Goal: Transaction & Acquisition: Purchase product/service

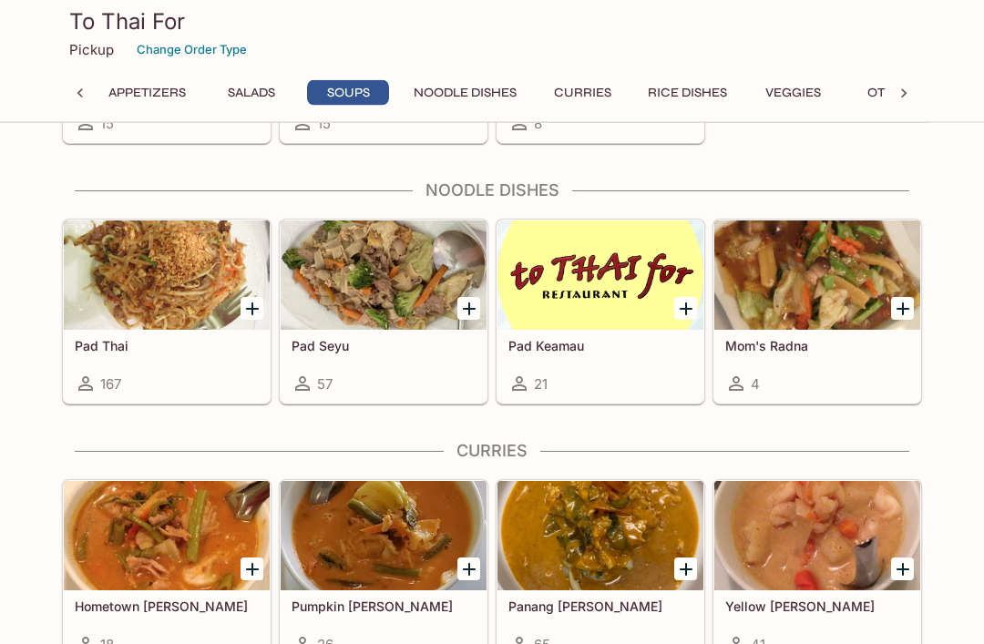
scroll to position [948, 0]
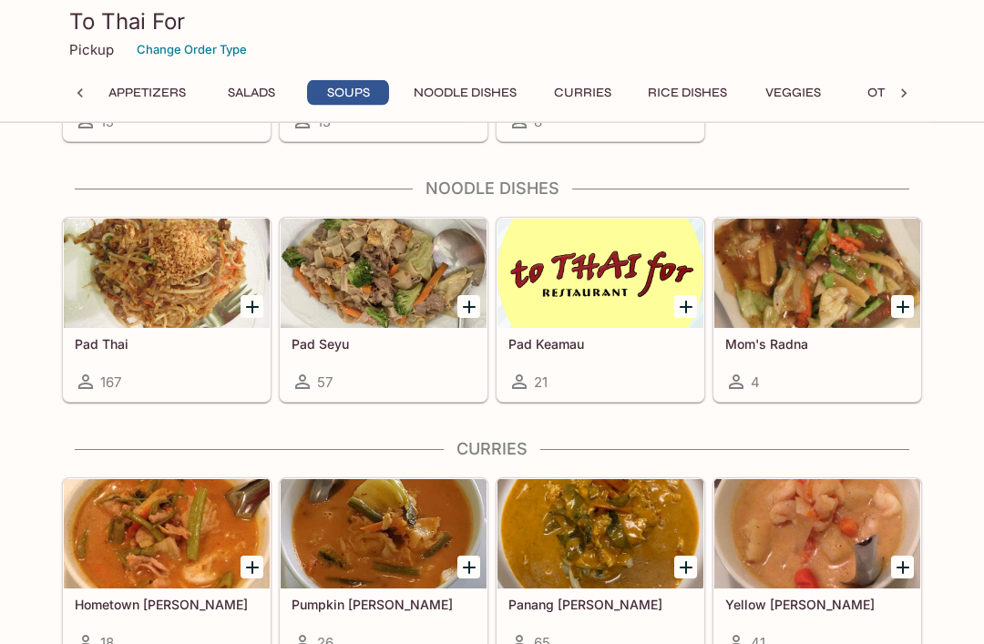
click at [252, 305] on icon "Add Pad Thai" at bounding box center [252, 307] width 13 height 13
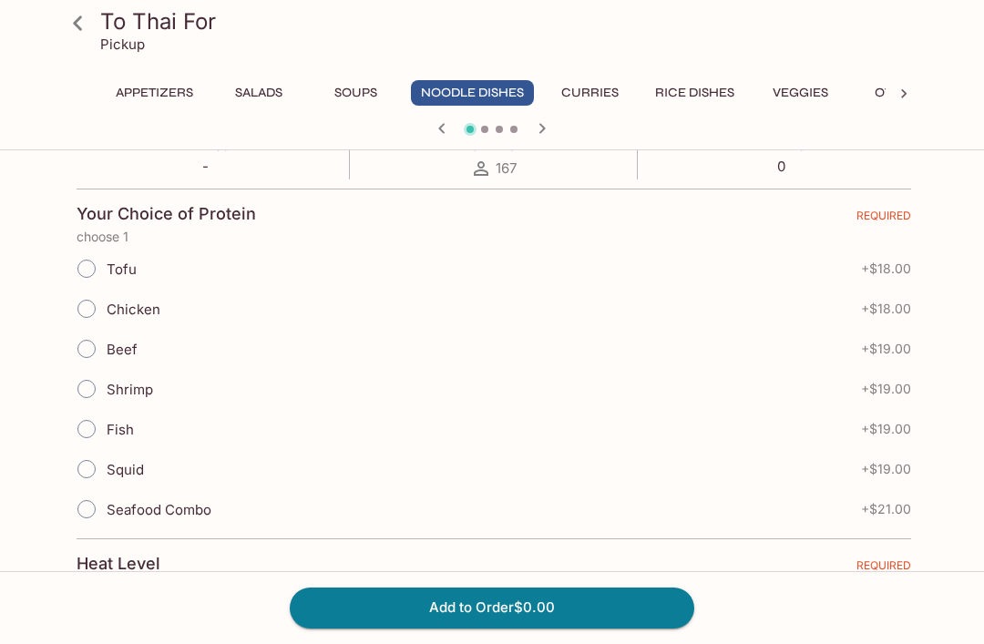
scroll to position [357, 0]
click at [84, 346] on input "Beef" at bounding box center [86, 350] width 38 height 38
radio input "true"
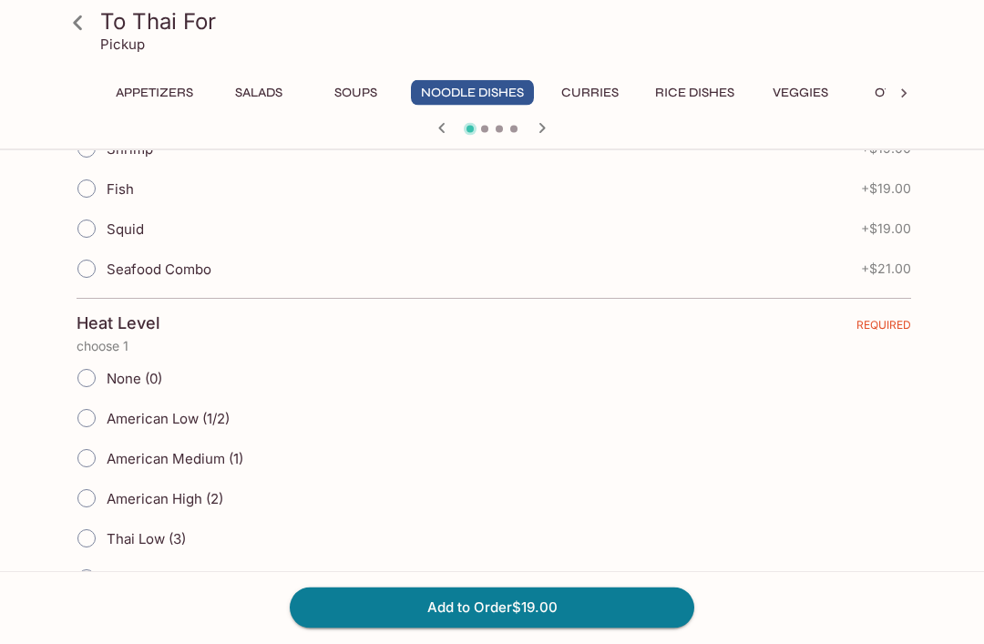
scroll to position [599, 0]
click at [133, 379] on span "None (0)" at bounding box center [135, 377] width 56 height 17
click at [106, 379] on input "None (0)" at bounding box center [86, 377] width 38 height 38
radio input "true"
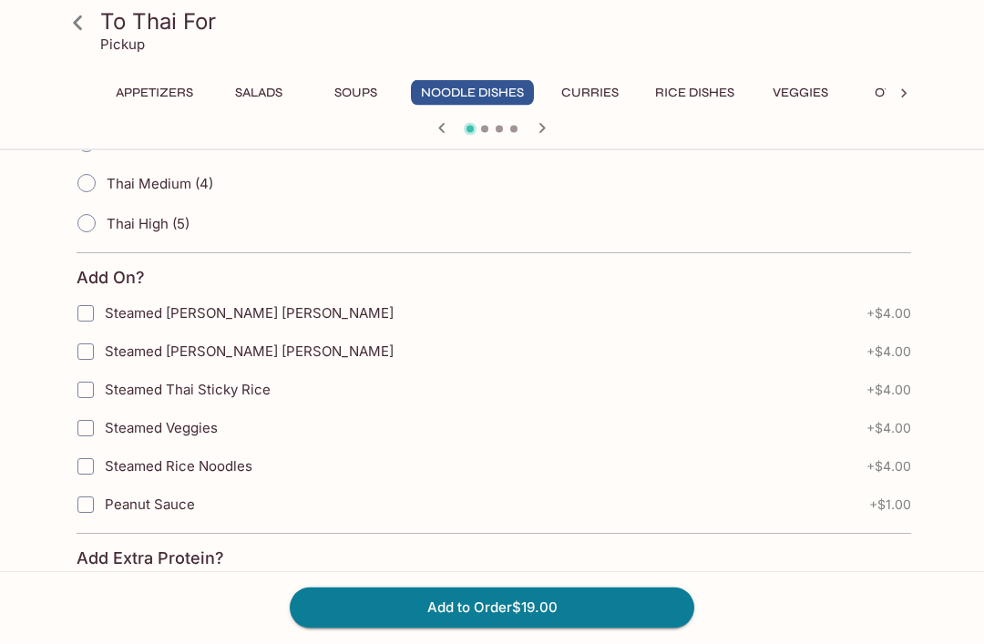
scroll to position [994, 0]
click at [571, 627] on button "Add to Order $19.00" at bounding box center [492, 607] width 404 height 40
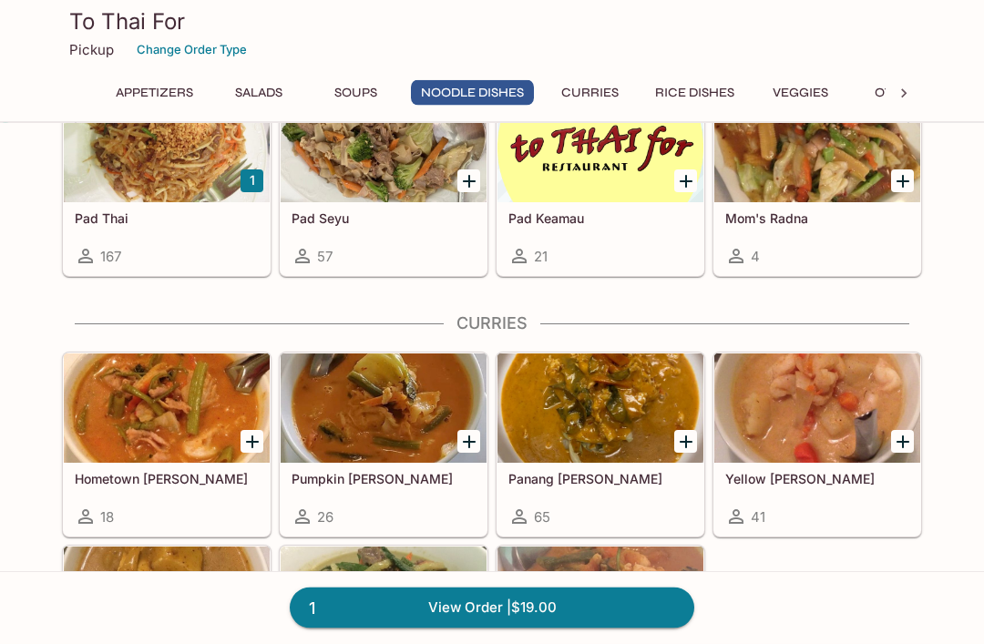
scroll to position [1076, 0]
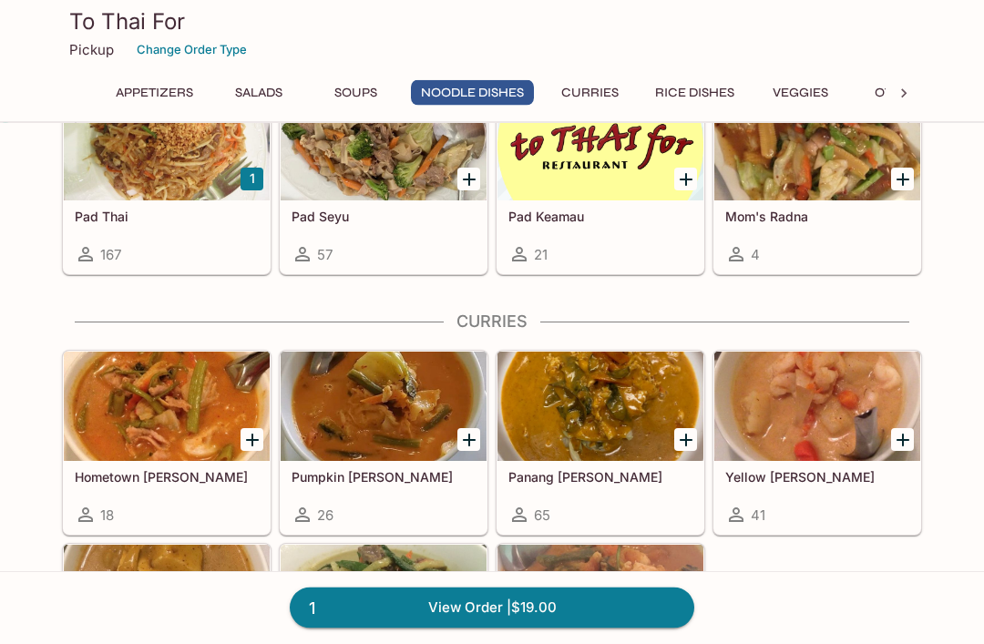
click at [468, 444] on icon "Add Pumpkin Curry" at bounding box center [469, 440] width 13 height 13
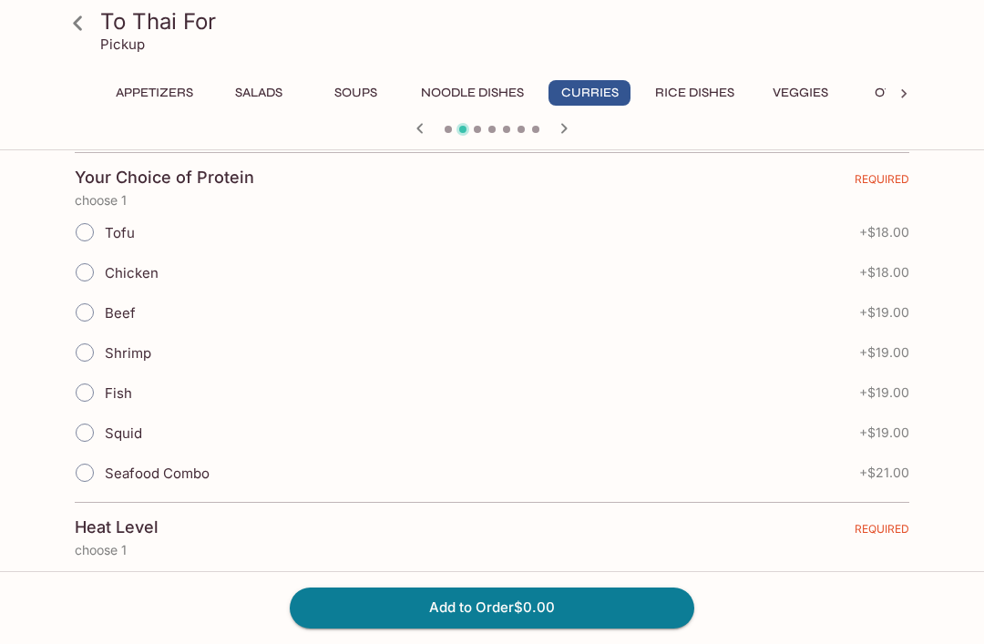
scroll to position [393, 0]
click at [107, 225] on span "Tofu" at bounding box center [120, 233] width 30 height 17
click at [104, 224] on input "Tofu" at bounding box center [85, 233] width 38 height 38
radio input "true"
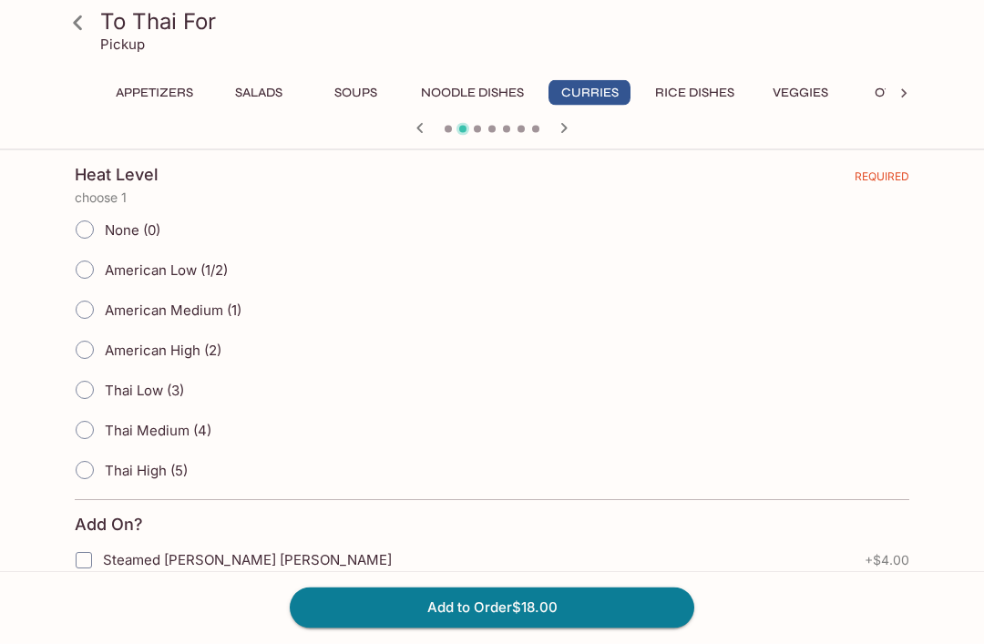
scroll to position [748, 0]
click at [83, 229] on input "None (0)" at bounding box center [85, 228] width 38 height 38
radio input "true"
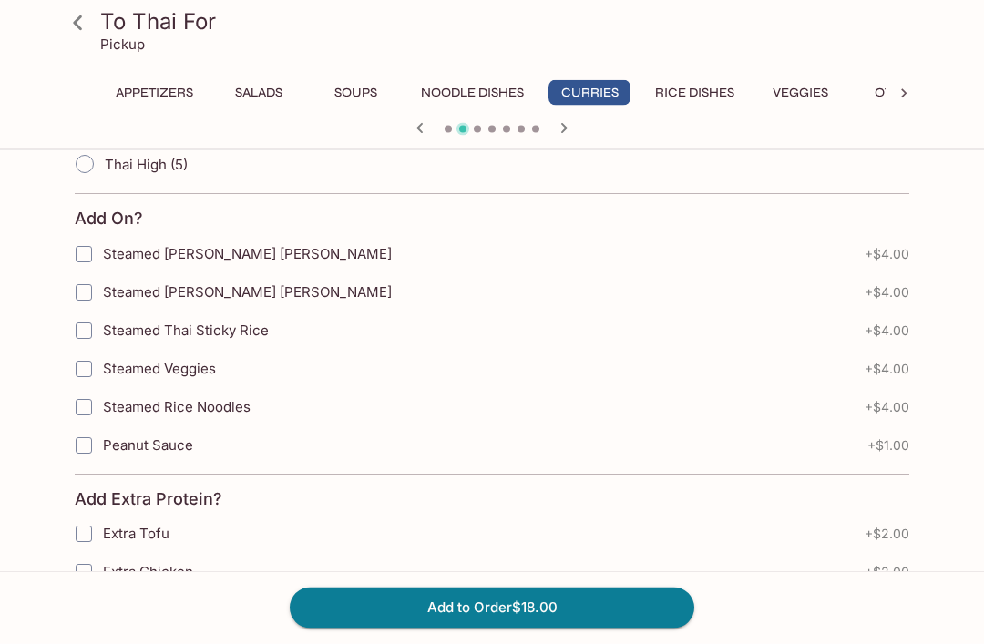
scroll to position [1053, 0]
click at [83, 324] on input "Steamed Thai Sticky Rice" at bounding box center [84, 330] width 36 height 36
checkbox input "true"
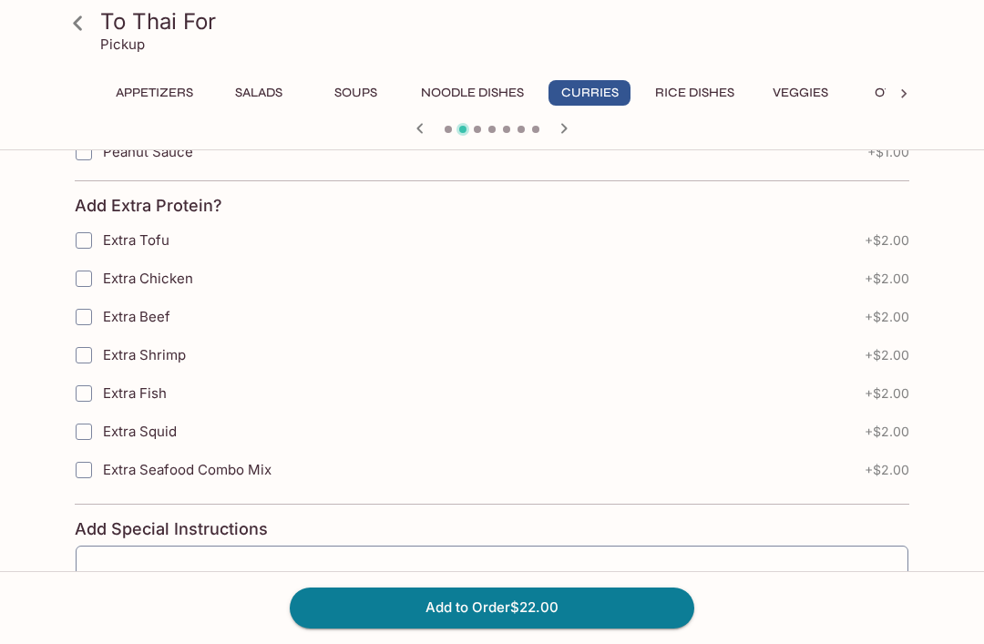
scroll to position [1460, 0]
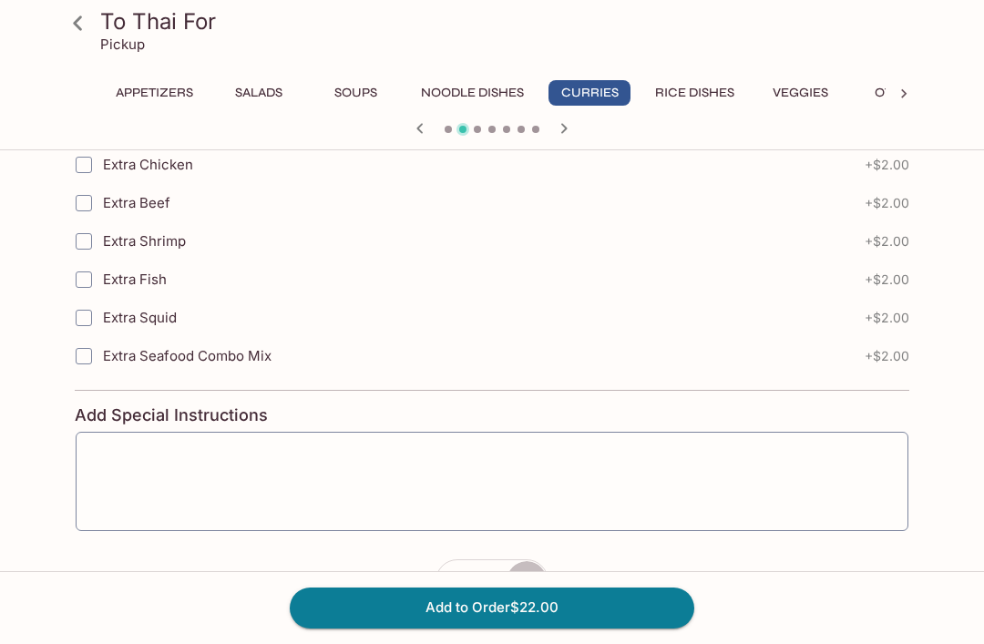
click at [526, 583] on icon "button" at bounding box center [526, 581] width 11 height 11
click at [625, 627] on button "Add to Order $44.00" at bounding box center [492, 607] width 404 height 40
click at [541, 627] on button "Add to Order $44.00" at bounding box center [492, 607] width 404 height 40
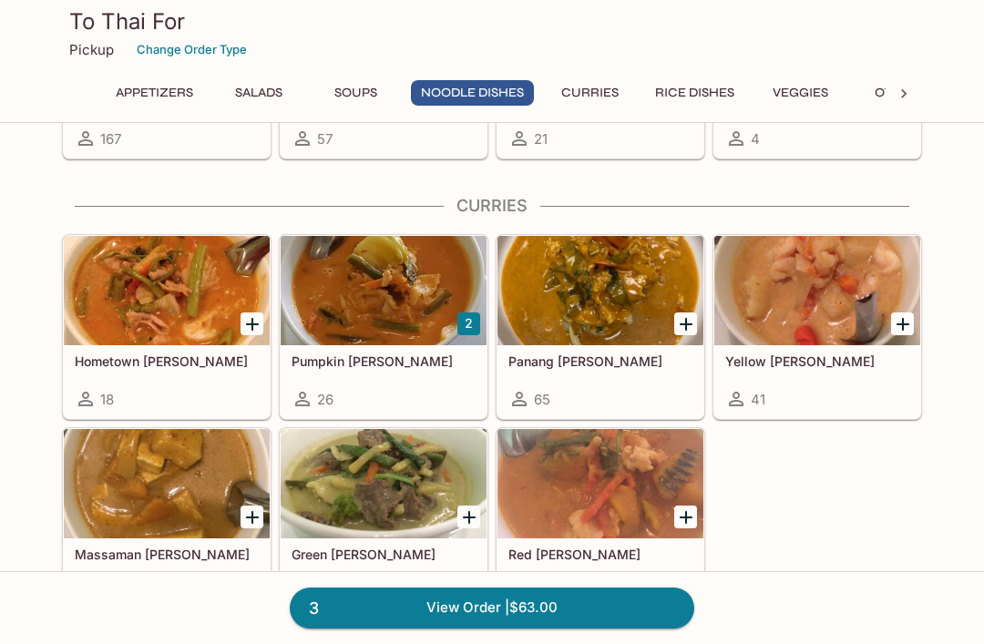
scroll to position [1190, 0]
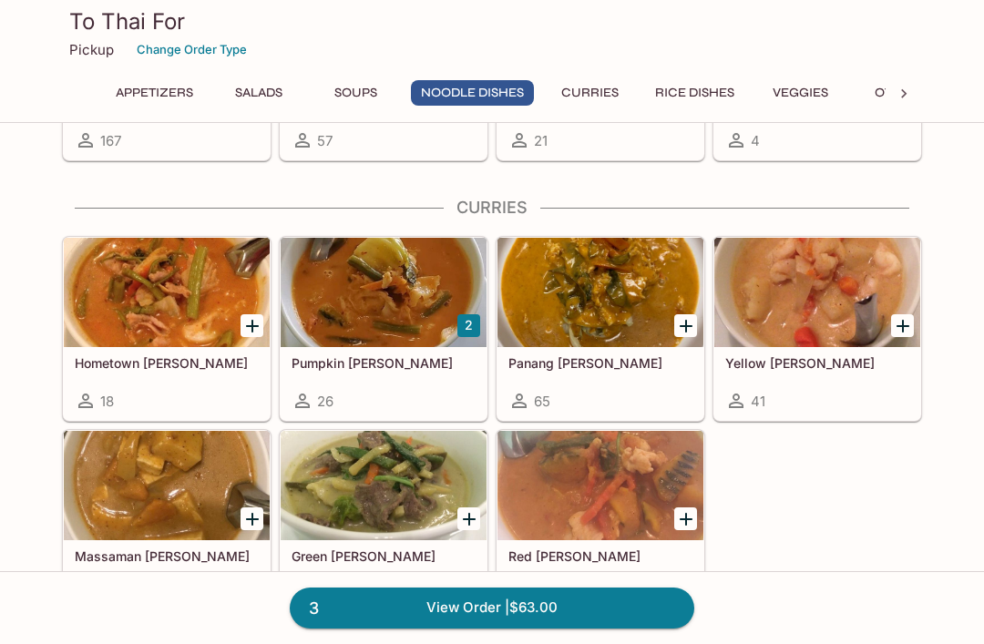
click at [259, 525] on icon "Add Massaman Curry" at bounding box center [252, 519] width 22 height 22
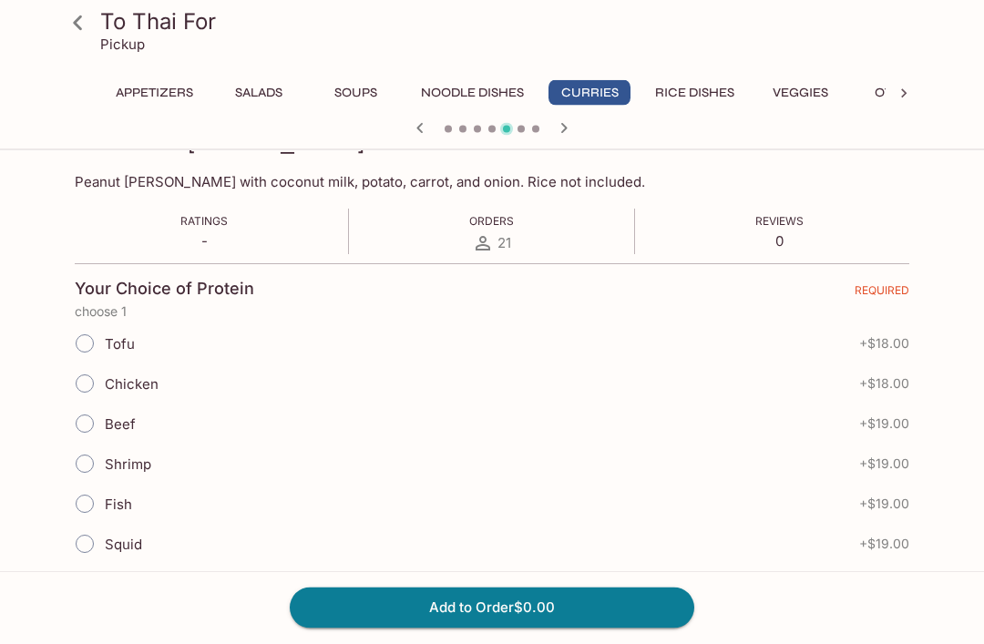
scroll to position [283, 0]
click at [147, 387] on span "Chicken" at bounding box center [132, 383] width 54 height 17
click at [104, 387] on input "Chicken" at bounding box center [85, 383] width 38 height 38
radio input "true"
click at [599, 627] on button "Add to Order $18.00" at bounding box center [492, 607] width 404 height 40
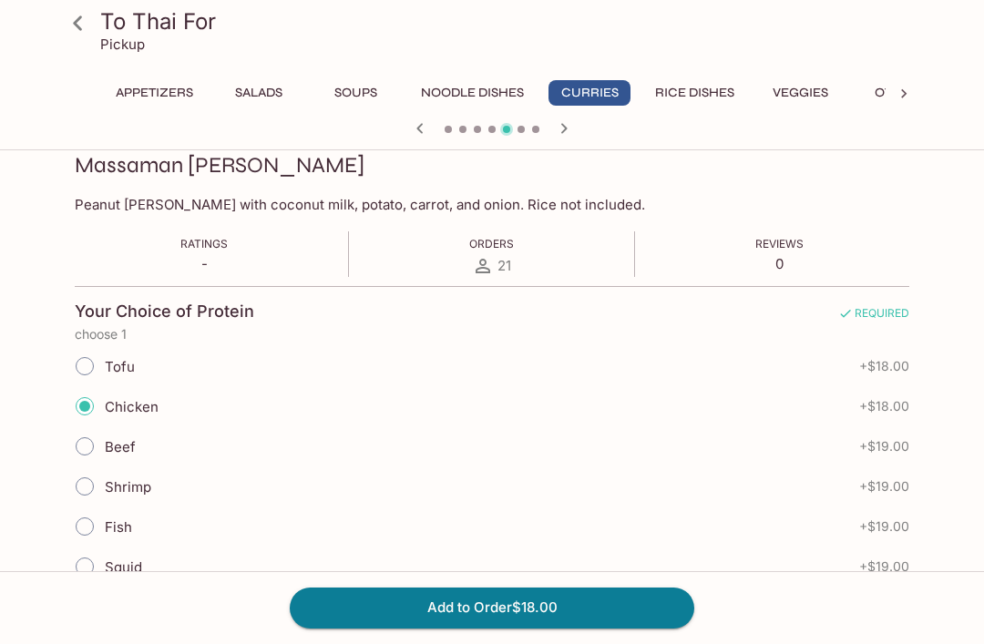
scroll to position [260, 0]
click at [542, 627] on button "Add to Order $18.00" at bounding box center [492, 607] width 404 height 40
click at [526, 627] on button "Add to Order $18.00" at bounding box center [492, 607] width 404 height 40
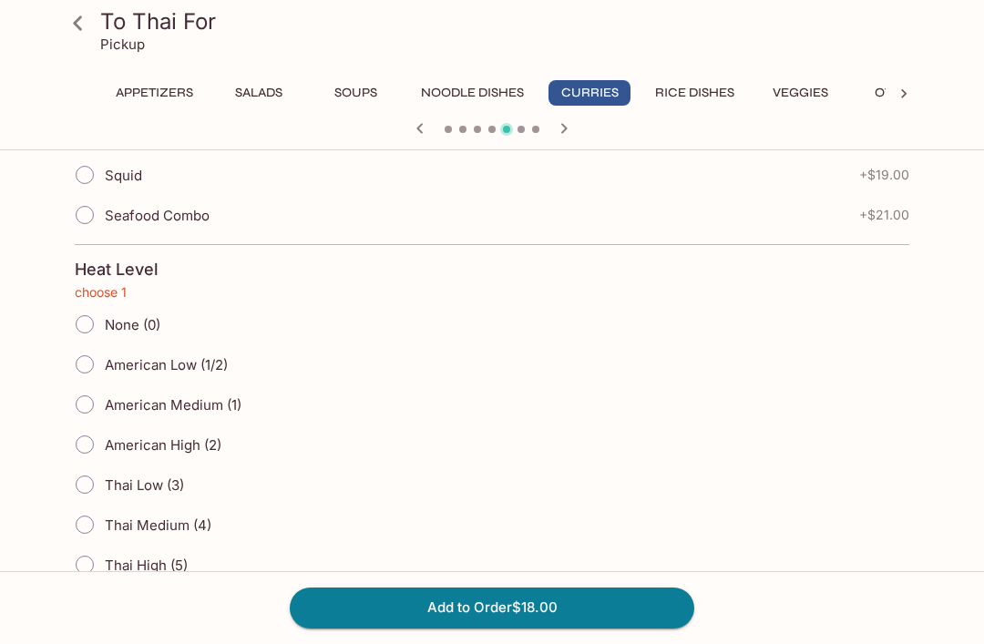
scroll to position [653, 0]
click at [95, 324] on input "None (0)" at bounding box center [85, 323] width 38 height 38
radio input "true"
click at [596, 608] on button "Add to Order $18.00" at bounding box center [492, 607] width 404 height 40
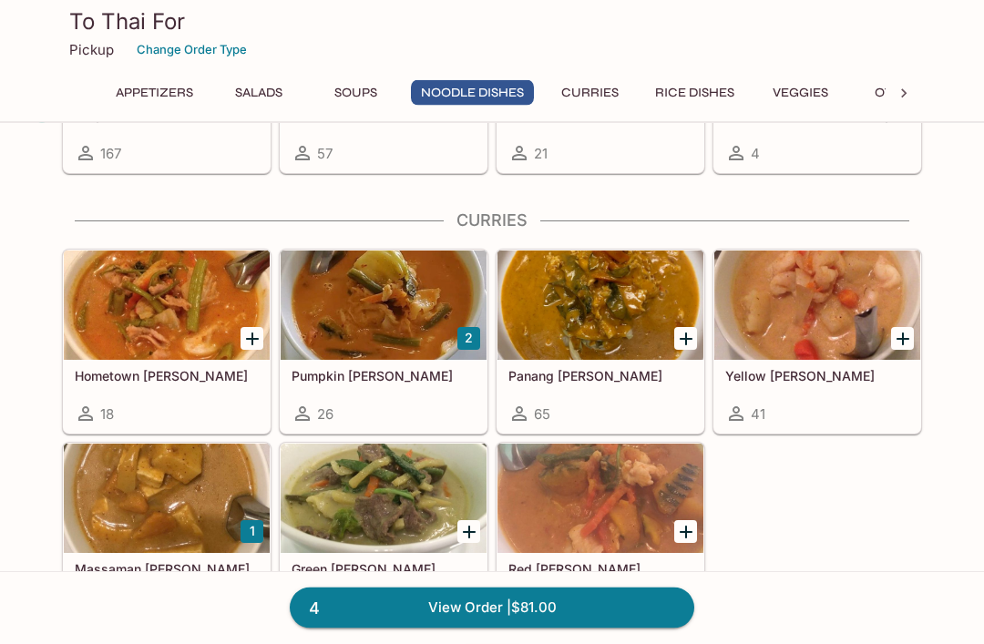
scroll to position [1180, 0]
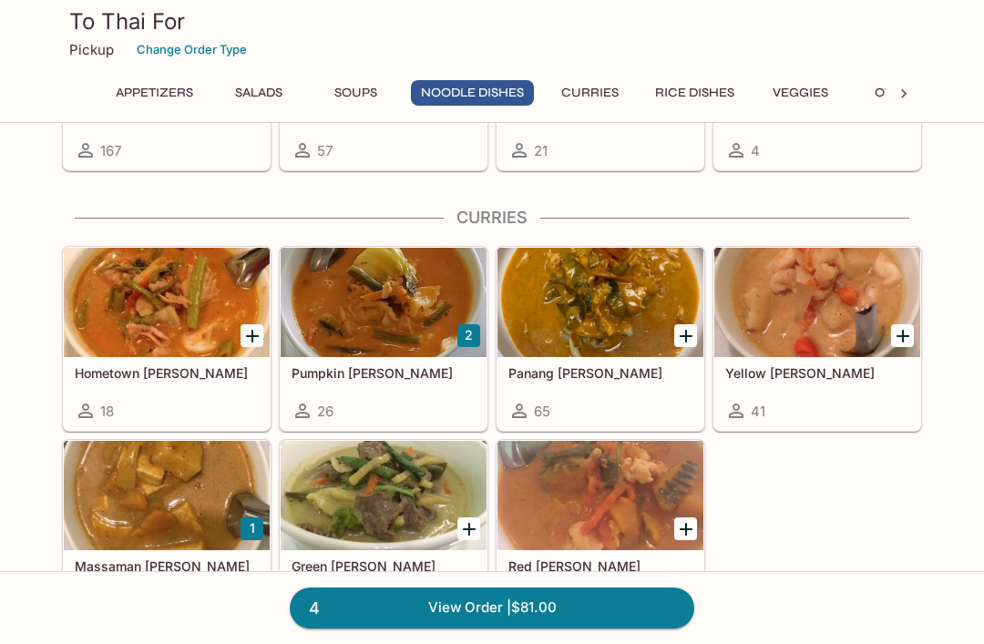
click at [257, 525] on button "1" at bounding box center [251, 528] width 23 height 23
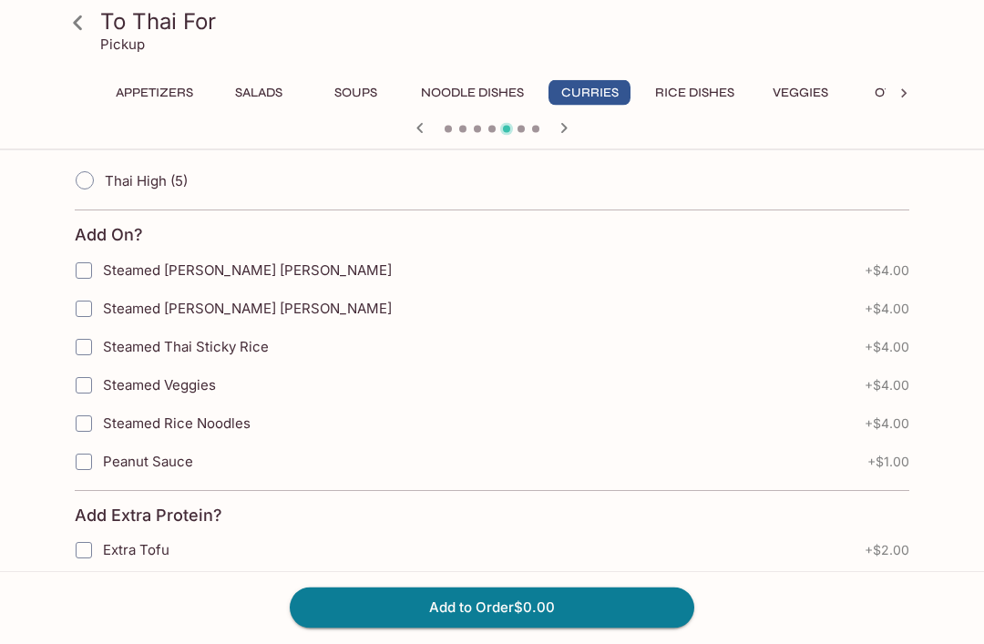
scroll to position [1036, 0]
click at [257, 347] on span "Steamed Thai Sticky Rice" at bounding box center [186, 346] width 166 height 17
click at [102, 347] on input "Steamed Thai Sticky Rice" at bounding box center [84, 347] width 36 height 36
checkbox input "true"
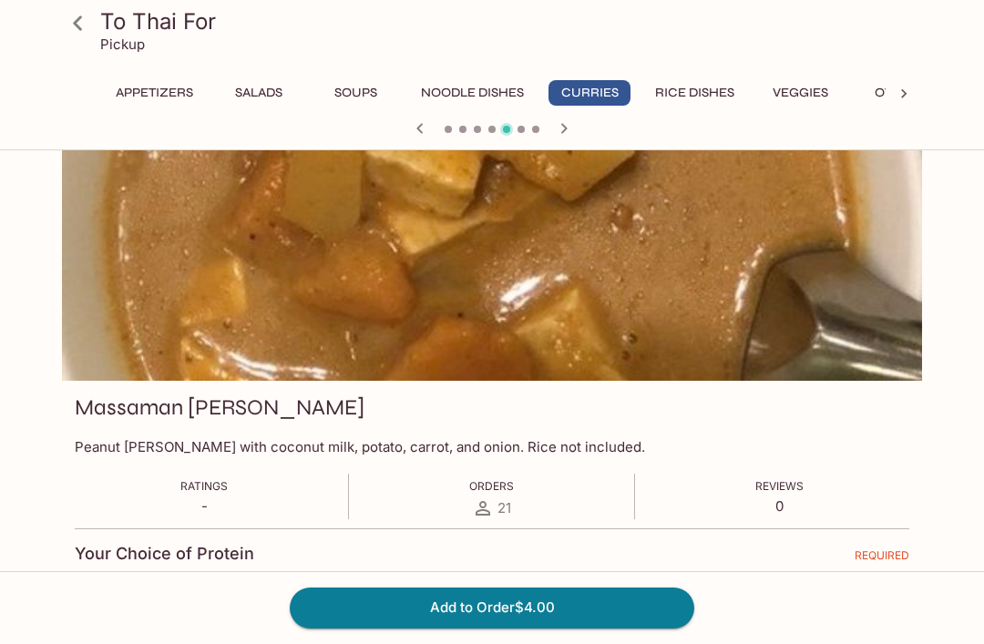
scroll to position [6, 0]
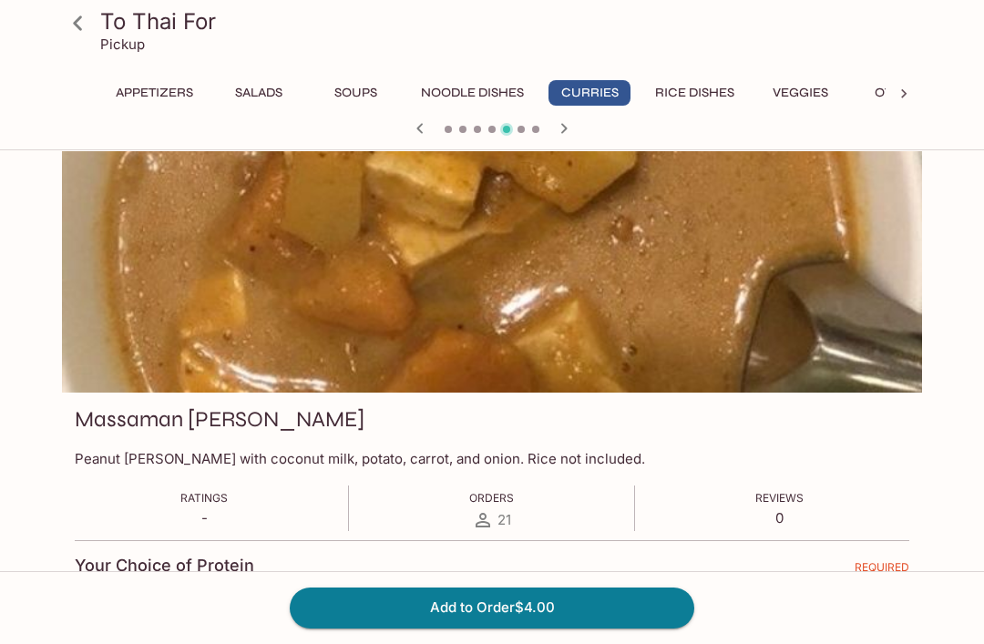
click at [83, 25] on icon at bounding box center [78, 23] width 32 height 32
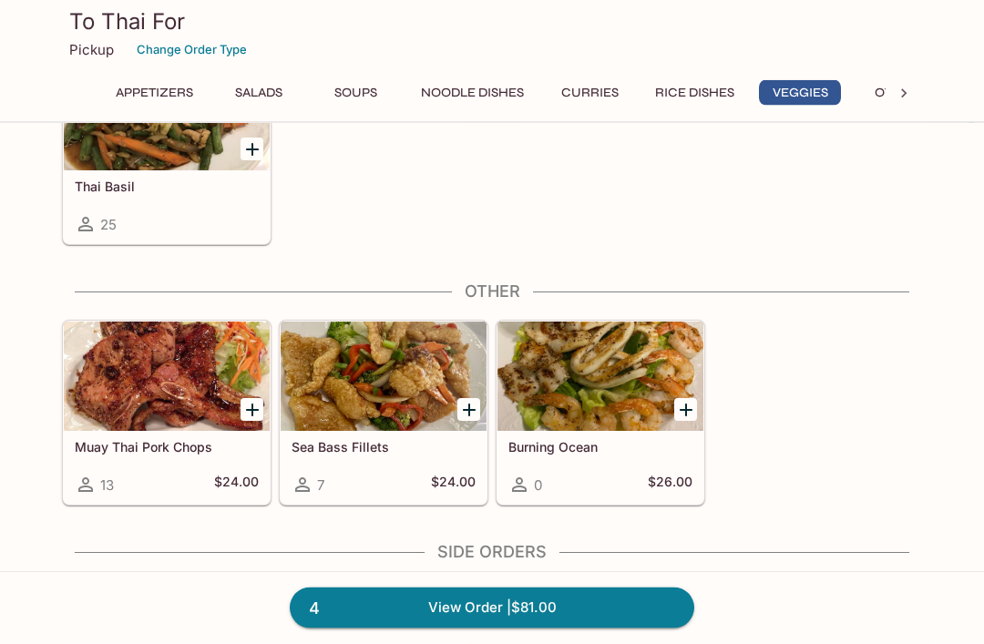
click at [255, 413] on icon "Add Muay Thai Pork Chops" at bounding box center [252, 411] width 22 height 22
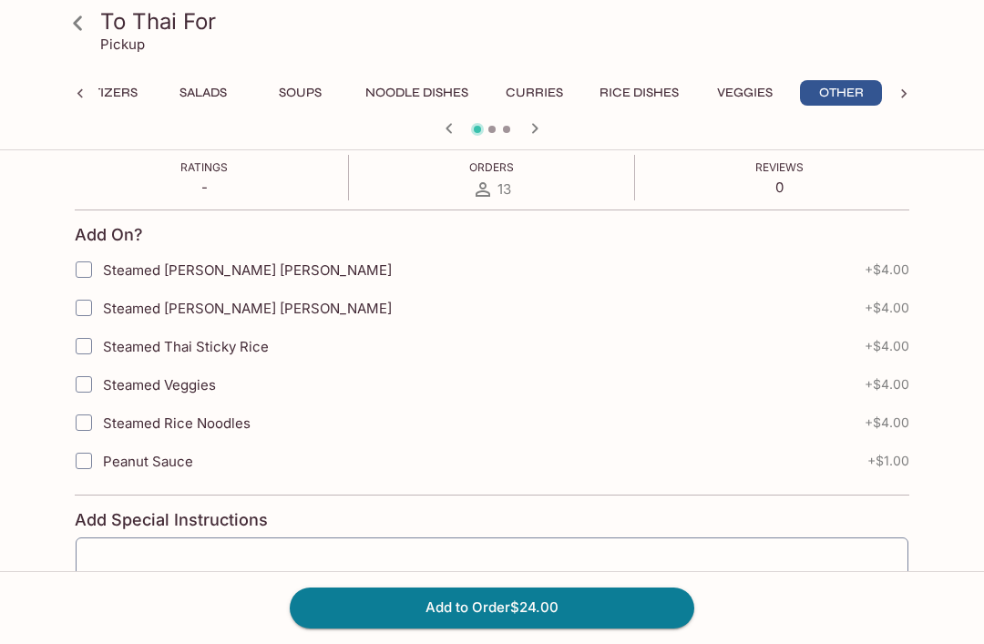
scroll to position [321, 0]
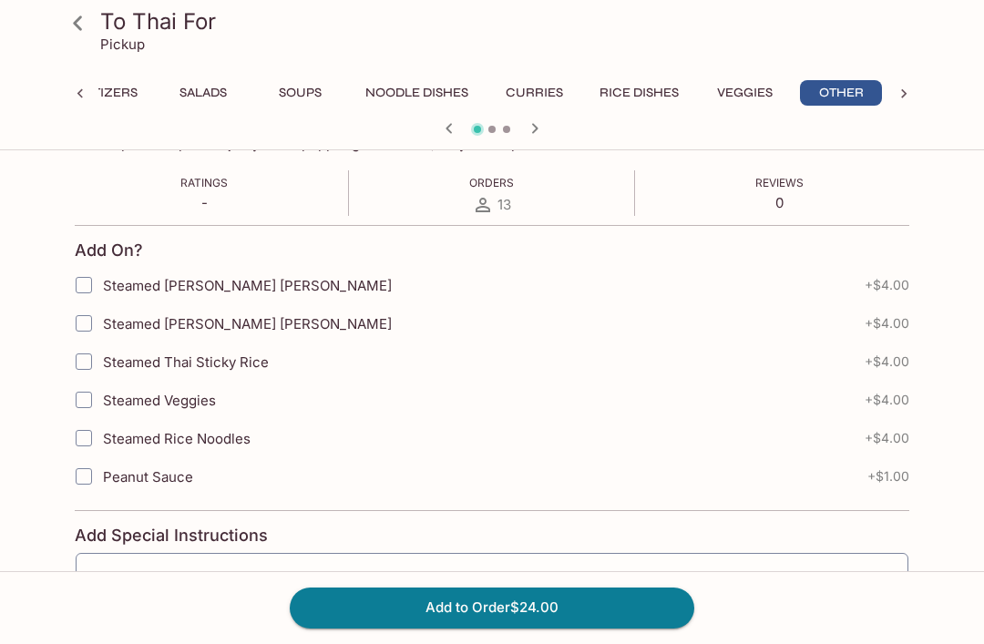
click at [213, 367] on span "Steamed Thai Sticky Rice" at bounding box center [186, 361] width 166 height 17
click at [102, 367] on input "Steamed Thai Sticky Rice" at bounding box center [84, 361] width 36 height 36
checkbox input "true"
click at [575, 615] on button "Add to Order $28.00" at bounding box center [492, 607] width 404 height 40
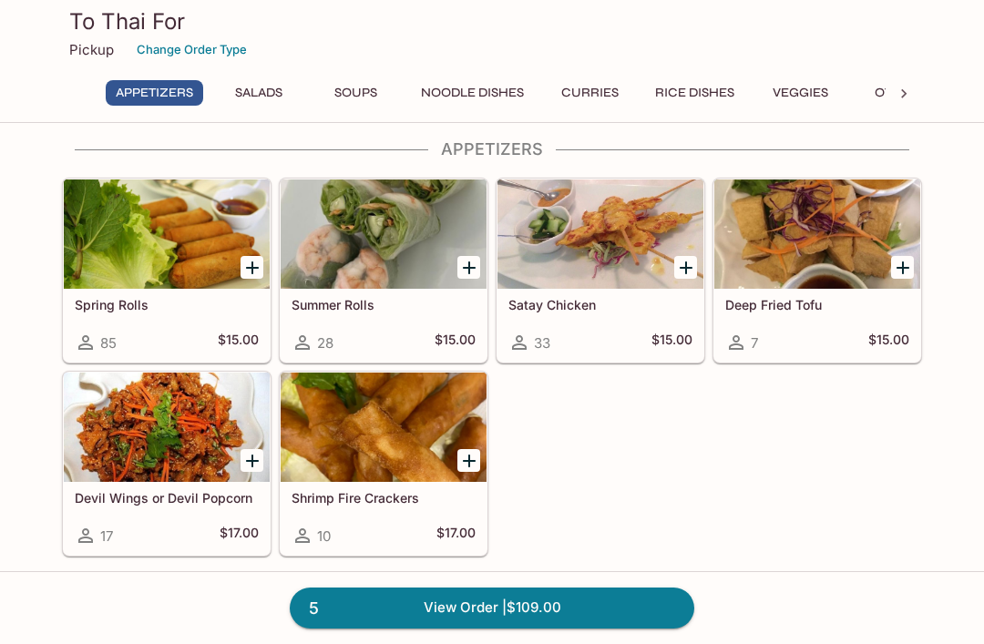
scroll to position [15, 0]
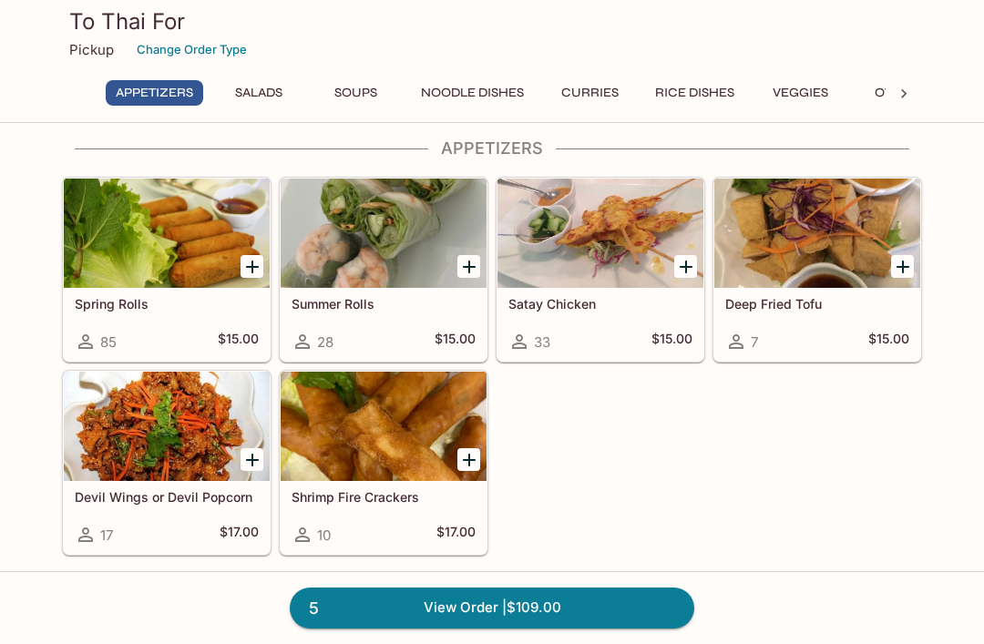
click at [614, 608] on link "5 View Order | $109.00" at bounding box center [492, 607] width 404 height 40
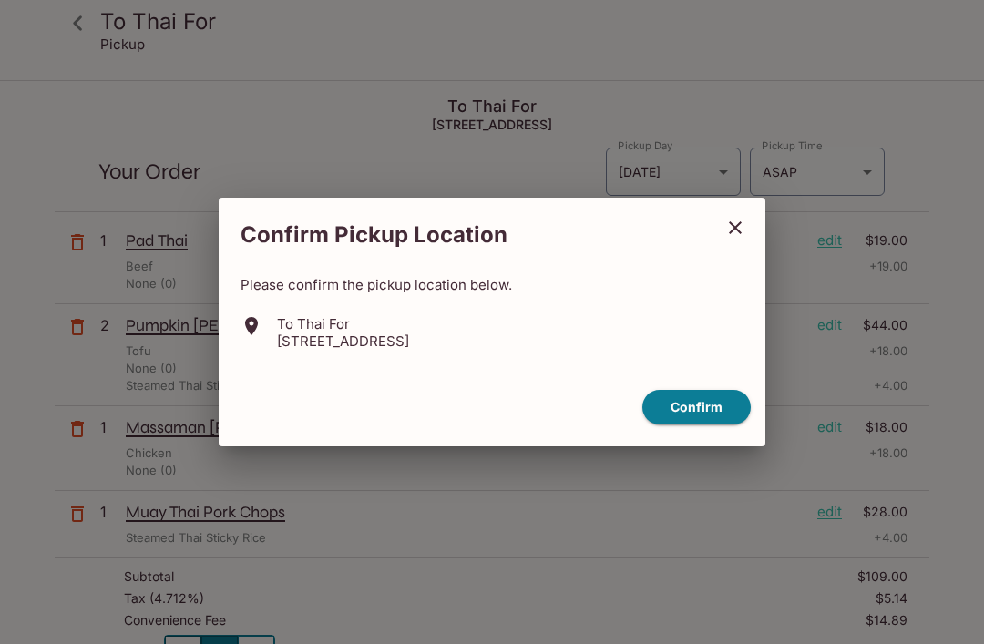
click at [704, 419] on button "Confirm" at bounding box center [696, 408] width 108 height 36
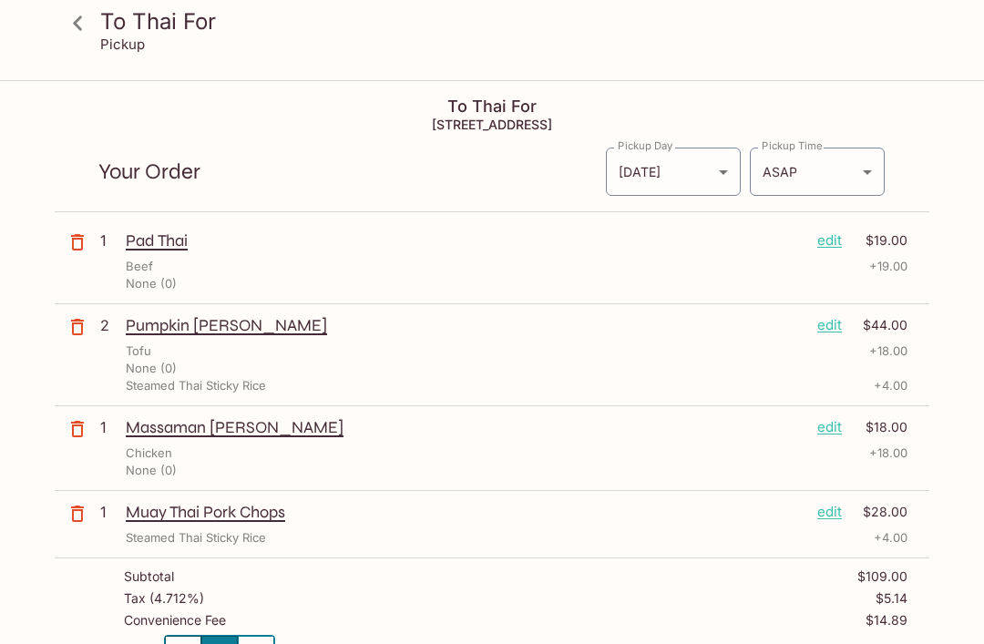
click at [841, 235] on p "edit" at bounding box center [829, 240] width 25 height 20
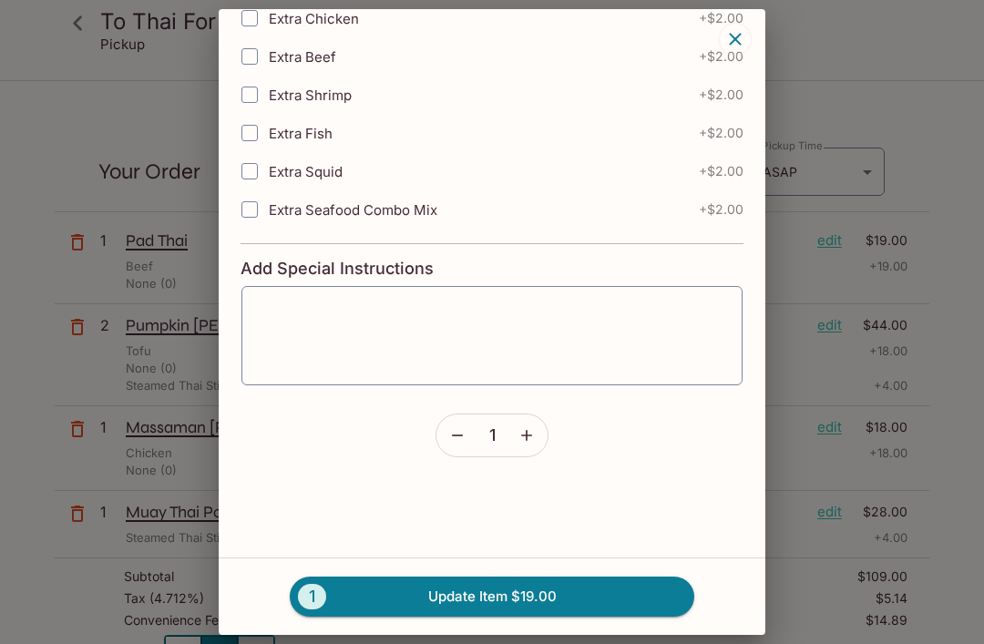
scroll to position [1208, 0]
click at [529, 455] on button "button" at bounding box center [526, 435] width 42 height 42
click at [590, 611] on button "2 Update Item $38.00" at bounding box center [492, 596] width 404 height 40
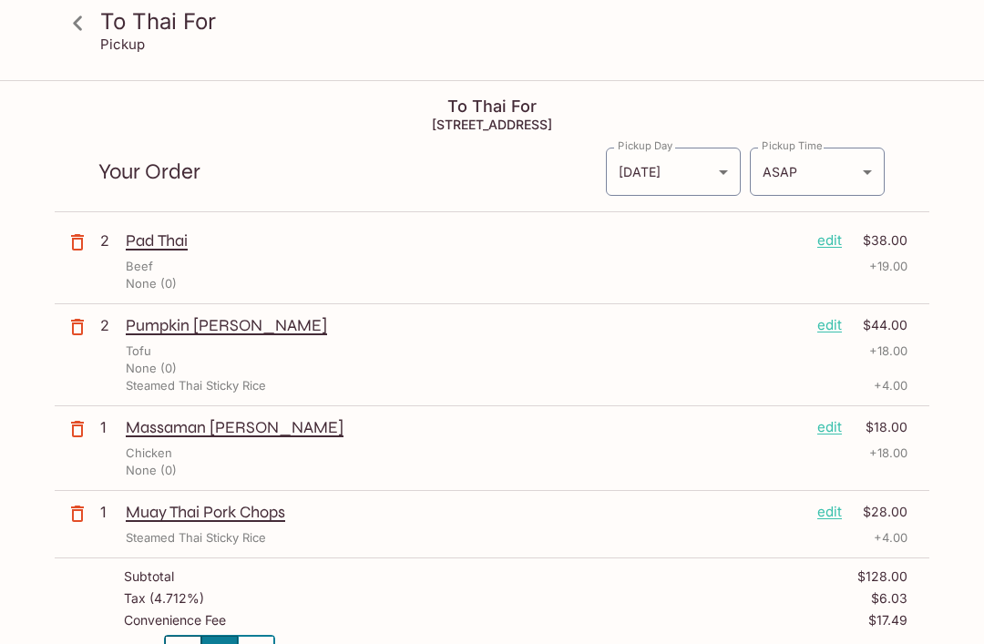
click at [833, 427] on p "edit" at bounding box center [829, 427] width 25 height 20
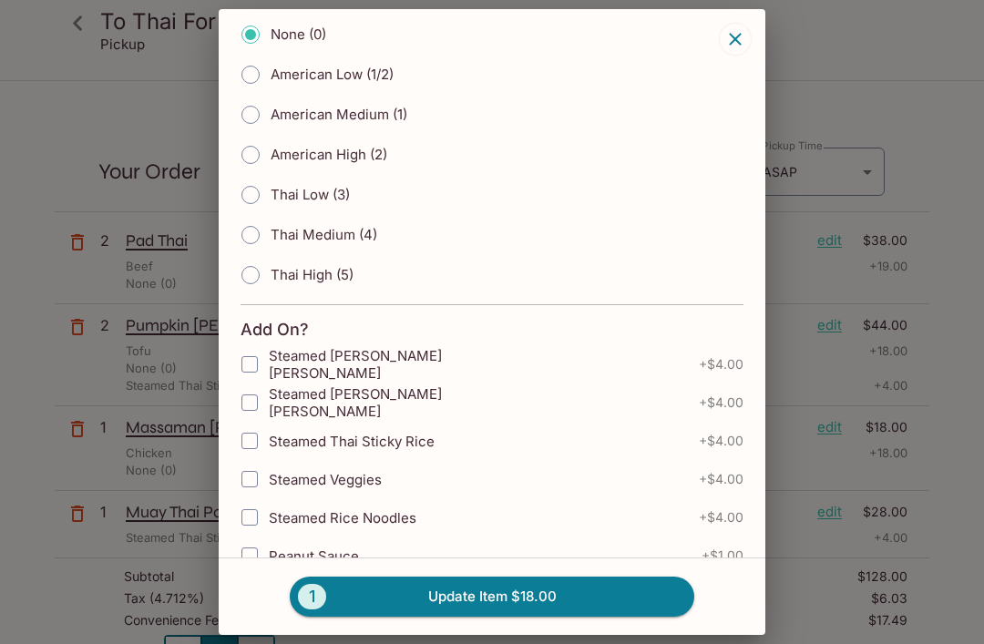
scroll to position [547, 0]
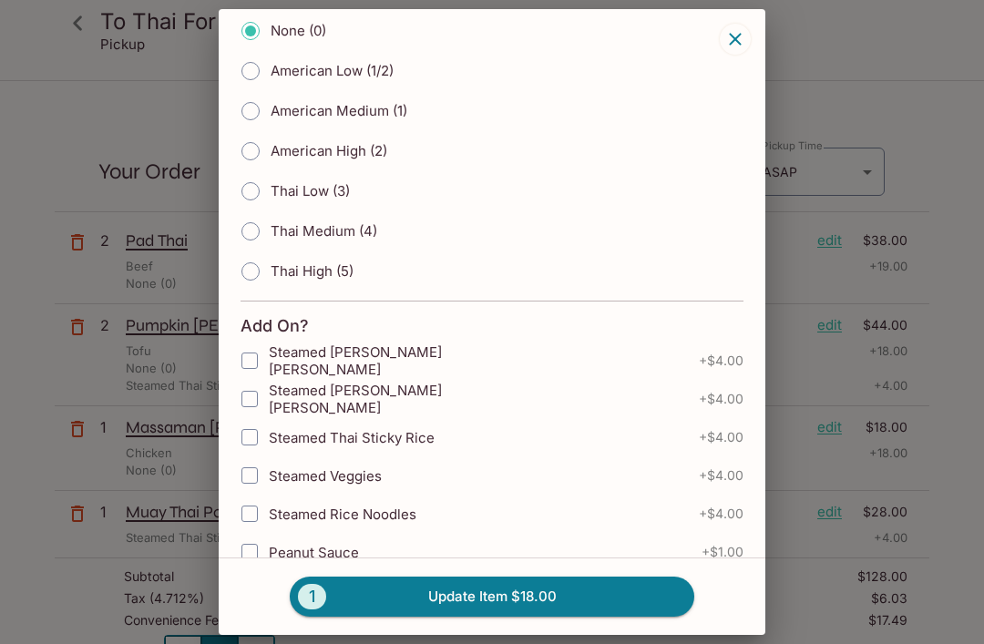
click at [420, 437] on label "Steamed Thai Sticky Rice" at bounding box center [376, 437] width 293 height 38
click at [268, 437] on input "Steamed Thai Sticky Rice" at bounding box center [249, 437] width 36 height 36
checkbox input "true"
click at [581, 599] on button "1 Update Item $22.00" at bounding box center [492, 596] width 404 height 40
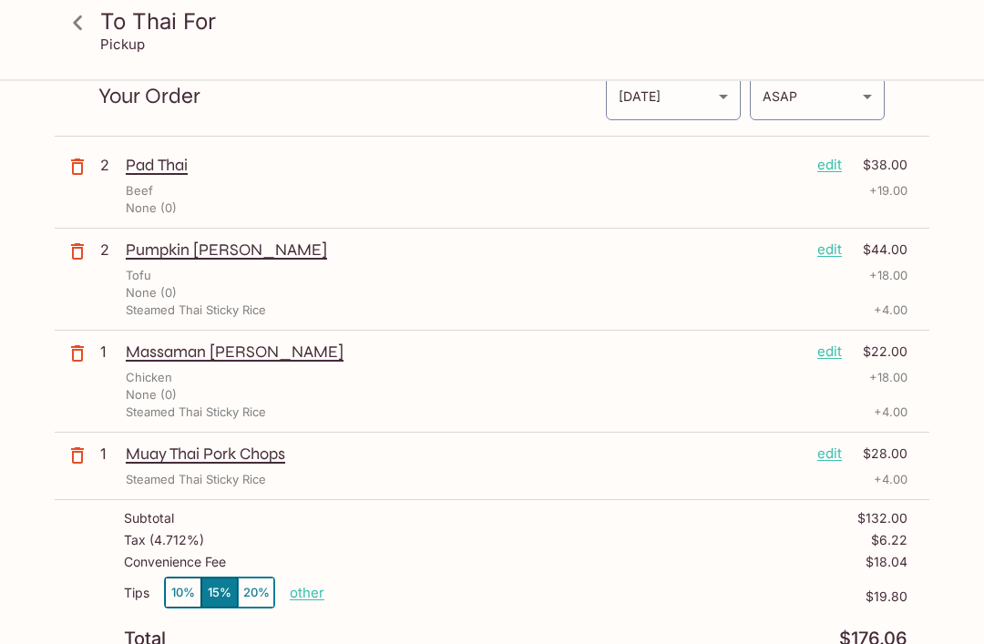
scroll to position [90, 0]
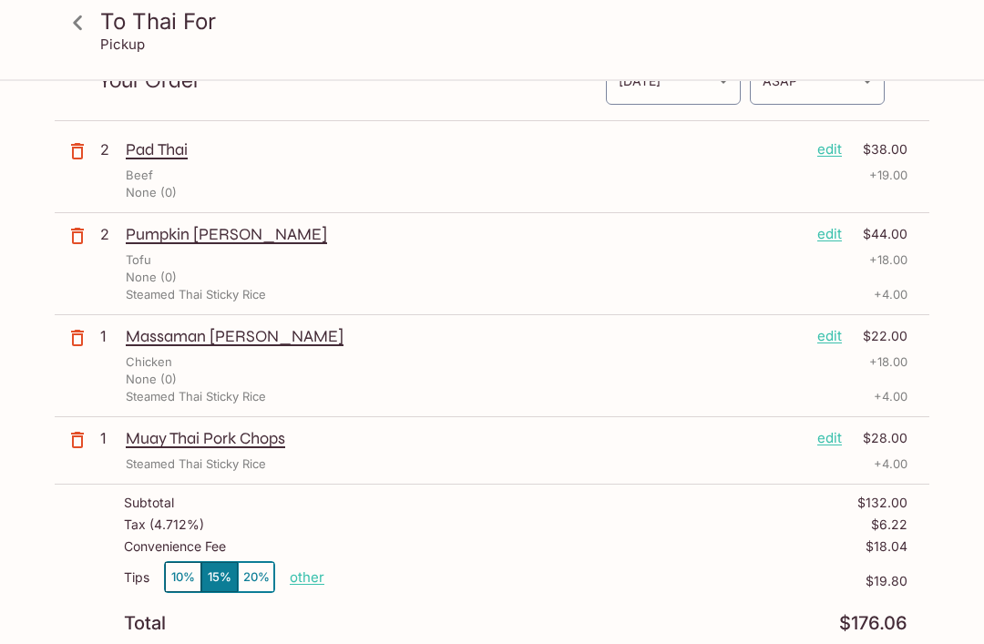
click at [321, 576] on p "other" at bounding box center [307, 577] width 35 height 17
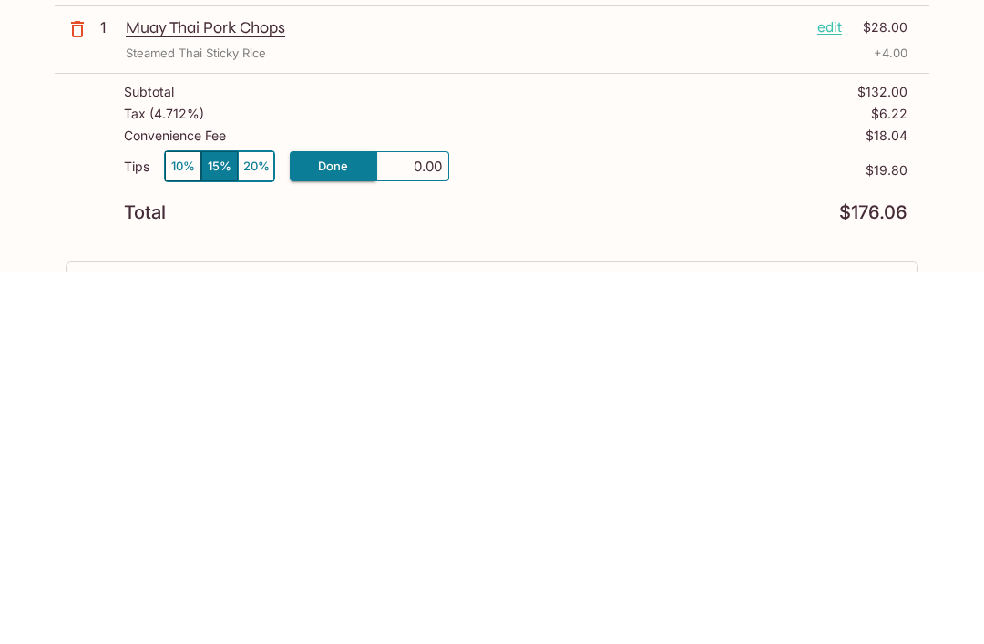
type input "0.02"
click at [709, 522] on div "Tips 10% 15% 20% Done 0.02 $19.80" at bounding box center [515, 549] width 783 height 54
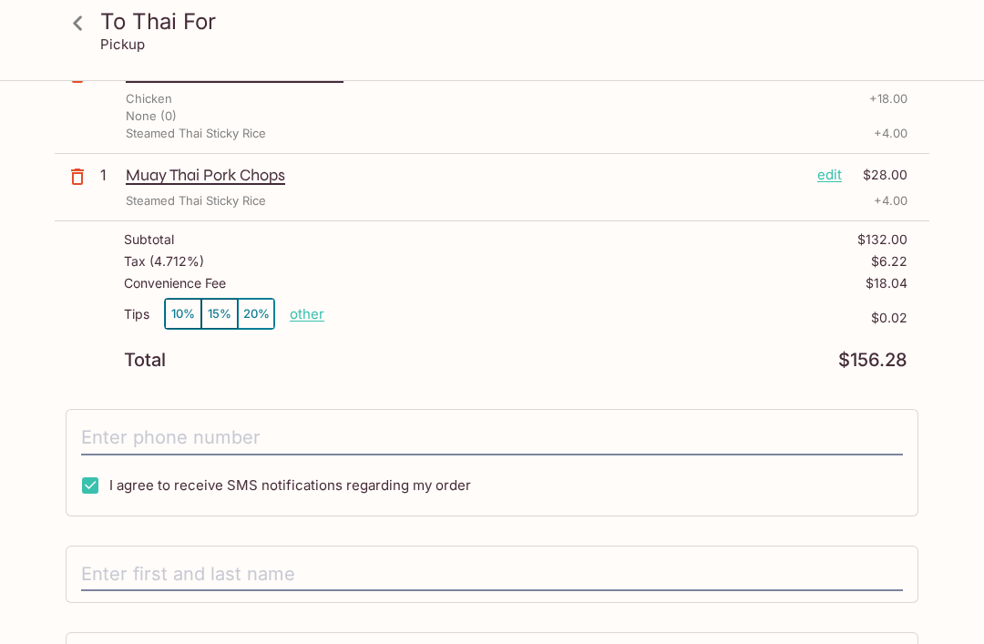
scroll to position [334, 0]
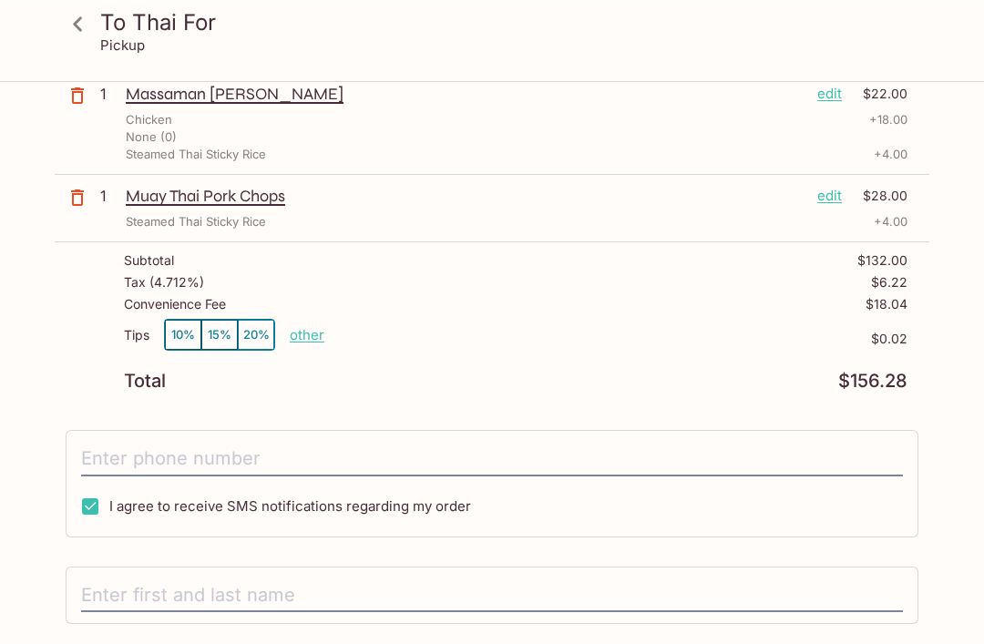
click at [170, 295] on div "Tax ( 4.712% ) $6.22" at bounding box center [515, 285] width 783 height 22
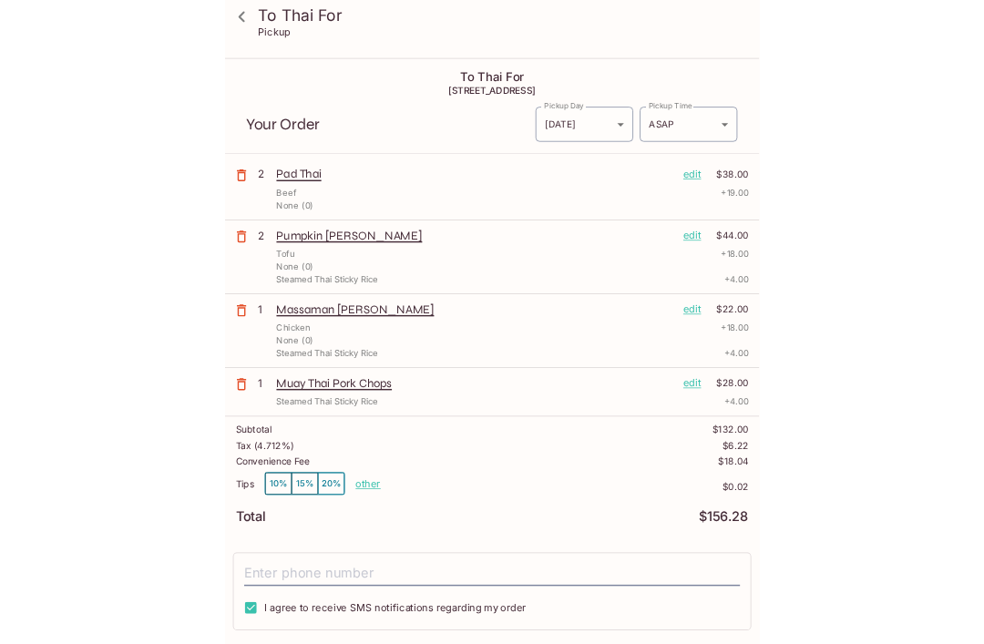
scroll to position [117, 0]
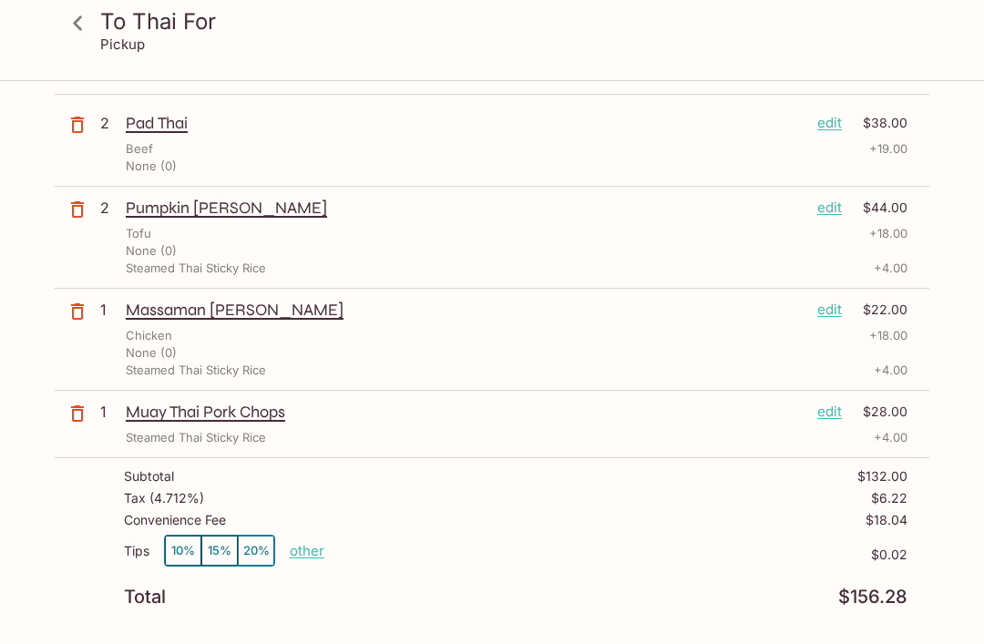
click at [831, 417] on p "edit" at bounding box center [829, 412] width 25 height 20
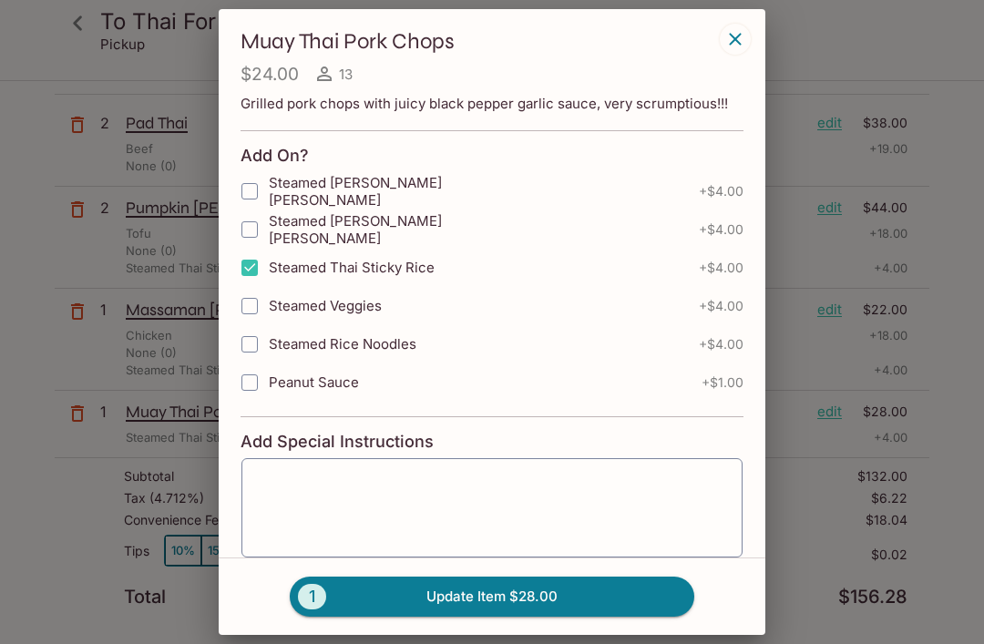
click at [740, 39] on icon "button" at bounding box center [735, 39] width 22 height 22
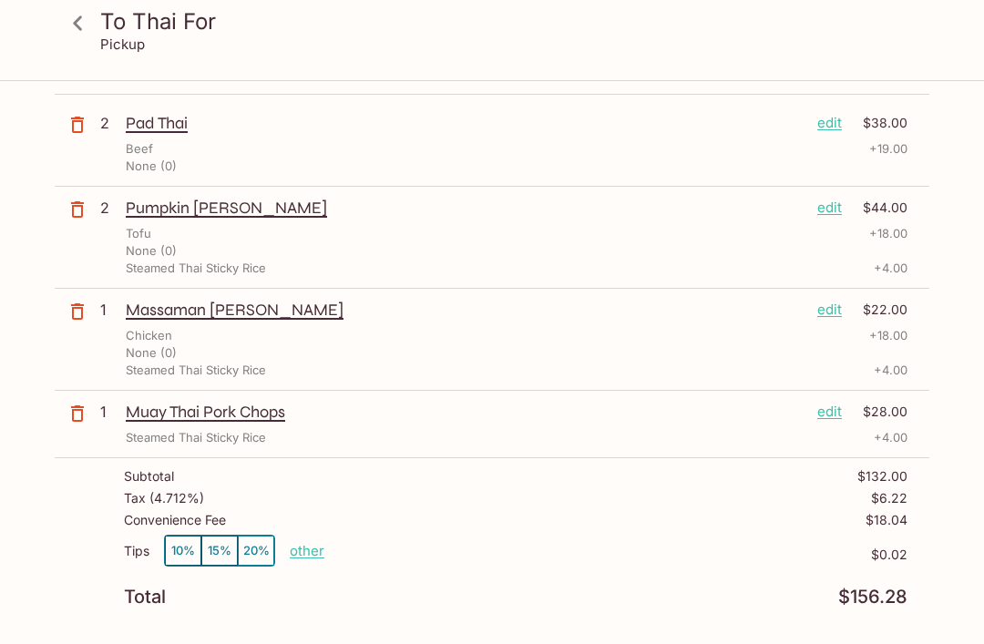
click at [836, 415] on p "edit" at bounding box center [829, 412] width 25 height 20
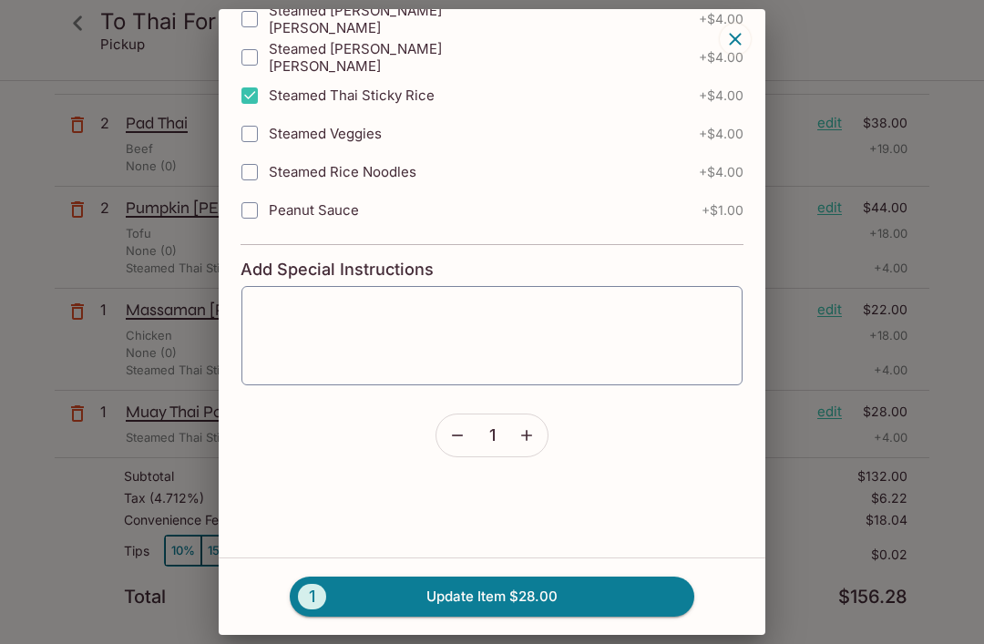
scroll to position [172, 0]
click at [455, 443] on icon "button" at bounding box center [457, 435] width 18 height 18
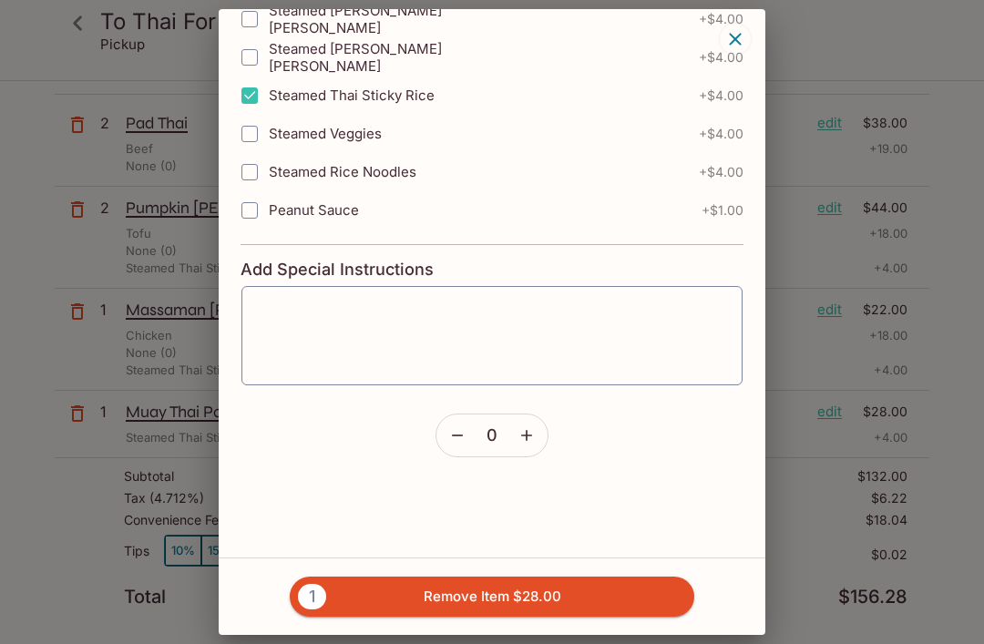
click at [606, 596] on button "1 Remove Item $28.00" at bounding box center [492, 596] width 404 height 40
